Goal: Check status

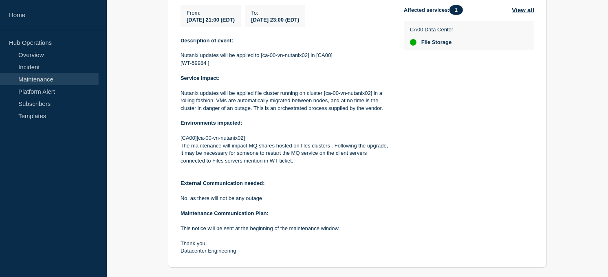
scroll to position [310, 0]
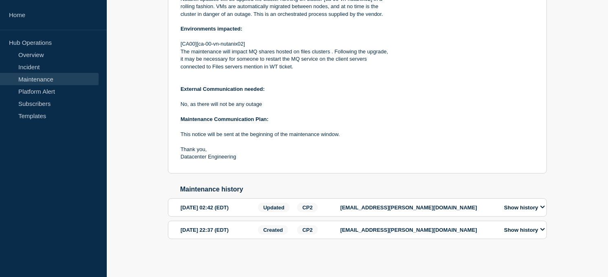
click at [470, 226] on div "yogesh.patel@bottomline.com" at bounding box center [417, 229] width 155 height 9
click at [542, 228] on icon at bounding box center [542, 229] width 4 height 3
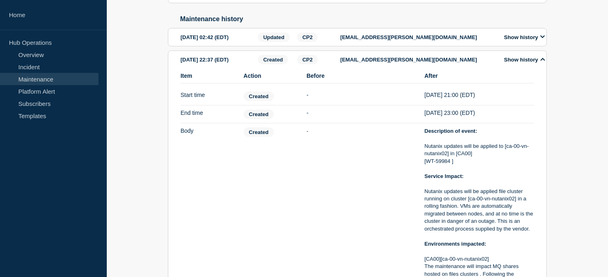
scroll to position [472, 0]
click at [532, 42] on button "Show history" at bounding box center [524, 38] width 46 height 7
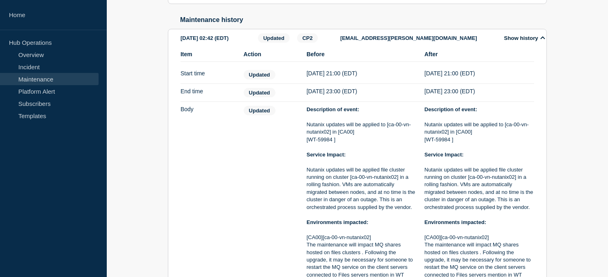
click at [532, 42] on button "Show history" at bounding box center [524, 38] width 46 height 7
